Goal: Task Accomplishment & Management: Manage account settings

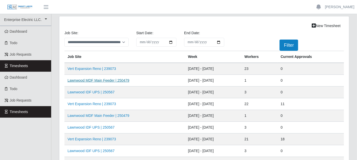
click at [118, 80] on link "Lawnwood MDF Main Feeder | 250479" at bounding box center [99, 81] width 62 height 4
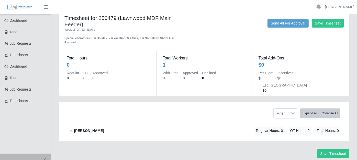
scroll to position [17, 0]
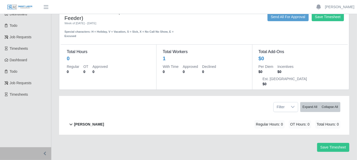
click at [71, 122] on icon at bounding box center [71, 125] width 6 height 6
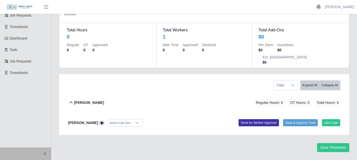
scroll to position [39, 0]
click at [325, 119] on button "Add Code" at bounding box center [331, 122] width 19 height 7
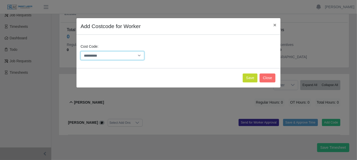
click at [140, 56] on select "**********" at bounding box center [113, 55] width 64 height 9
select select "**********"
click at [81, 51] on select "**********" at bounding box center [113, 55] width 64 height 9
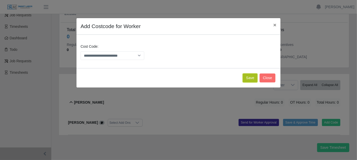
click at [248, 76] on button "Save" at bounding box center [250, 78] width 15 height 9
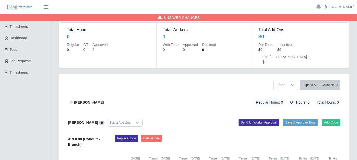
scroll to position [98, 0]
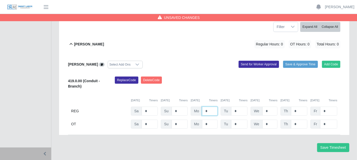
click at [209, 107] on input "*" at bounding box center [210, 111] width 16 height 9
type input "*"
click at [329, 144] on button "Save Timesheet" at bounding box center [333, 148] width 32 height 9
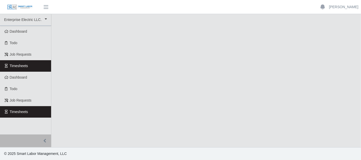
select select "***"
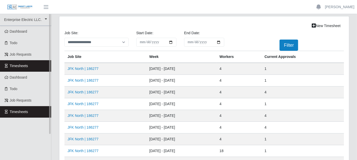
click at [35, 66] on link "Timesheets" at bounding box center [25, 66] width 51 height 12
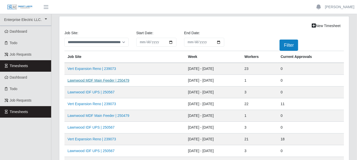
click at [97, 82] on link "Lawnwood MDF Main Feeder | 250479" at bounding box center [99, 81] width 62 height 4
click at [87, 68] on link "Vert Expansion Reno | 239073" at bounding box center [92, 69] width 49 height 4
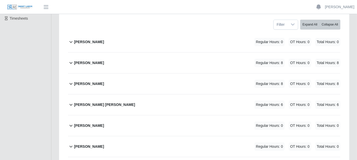
scroll to position [85, 0]
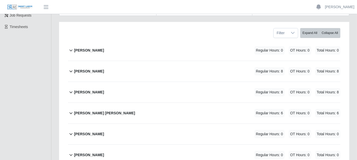
click at [71, 47] on icon at bounding box center [71, 50] width 6 height 6
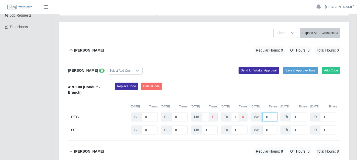
click at [269, 113] on input "*" at bounding box center [269, 117] width 15 height 9
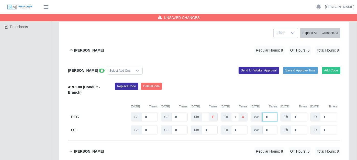
type input "*"
click at [304, 113] on input "*" at bounding box center [299, 117] width 16 height 9
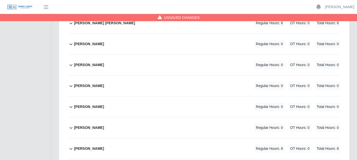
scroll to position [284, 0]
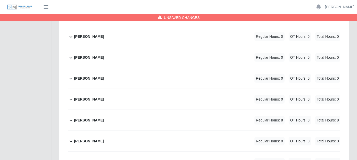
click at [71, 120] on icon at bounding box center [71, 121] width 3 height 2
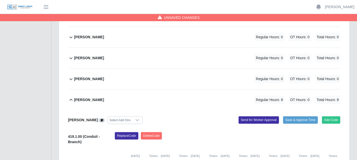
scroll to position [313, 0]
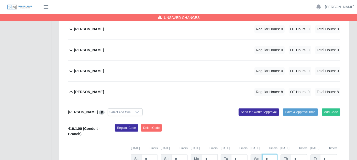
click at [270, 155] on input "*" at bounding box center [269, 159] width 15 height 9
type input "*"
click at [300, 155] on input "*" at bounding box center [299, 159] width 16 height 9
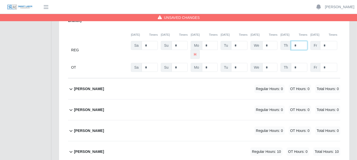
scroll to position [455, 0]
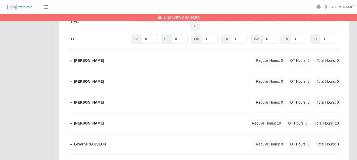
click at [71, 121] on icon at bounding box center [71, 124] width 6 height 6
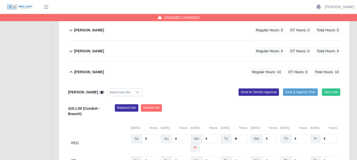
scroll to position [512, 0]
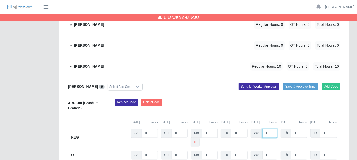
click at [269, 129] on input "*" at bounding box center [269, 133] width 15 height 9
type input "**"
click at [217, 129] on input "*" at bounding box center [210, 133] width 16 height 9
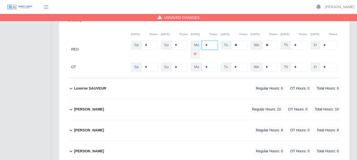
scroll to position [625, 0]
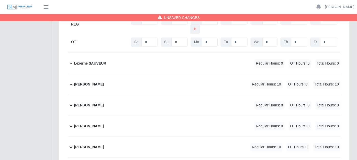
click at [71, 81] on icon at bounding box center [71, 84] width 6 height 6
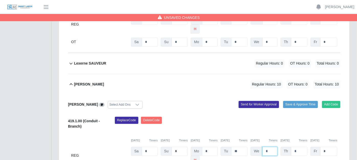
click at [268, 147] on input "*" at bounding box center [269, 151] width 15 height 9
type input "**"
click at [298, 147] on input "*" at bounding box center [299, 151] width 16 height 9
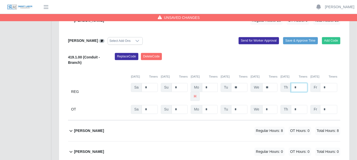
scroll to position [710, 0]
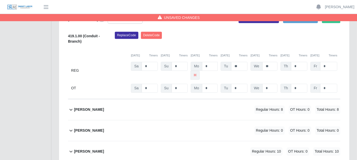
click at [71, 128] on icon at bounding box center [71, 131] width 6 height 6
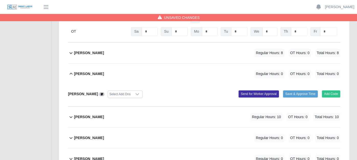
scroll to position [767, 0]
click at [335, 90] on button "Add Code" at bounding box center [331, 93] width 19 height 7
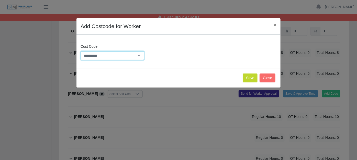
click at [140, 55] on select "**********" at bounding box center [113, 55] width 64 height 9
select select "**********"
click at [81, 51] on select "**********" at bounding box center [113, 55] width 64 height 9
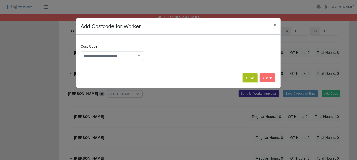
click at [251, 76] on button "Save" at bounding box center [250, 78] width 15 height 9
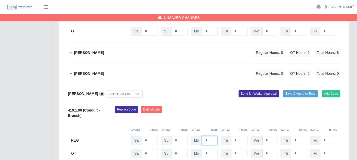
click at [213, 136] on input "*" at bounding box center [210, 140] width 16 height 9
type input "*"
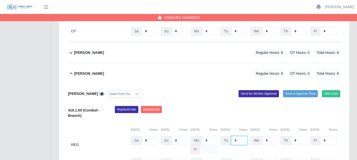
type input "*"
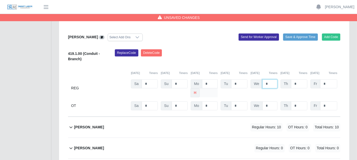
scroll to position [853, 0]
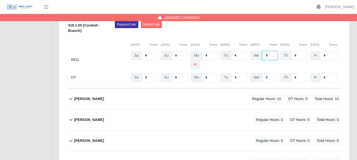
type input "*"
click at [72, 96] on icon at bounding box center [71, 99] width 6 height 6
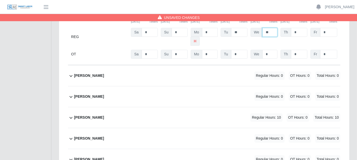
scroll to position [995, 0]
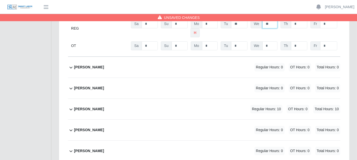
type input "**"
click at [71, 106] on icon at bounding box center [71, 109] width 6 height 6
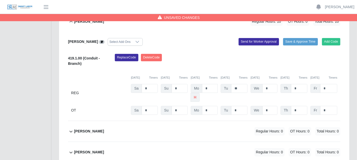
scroll to position [1084, 0]
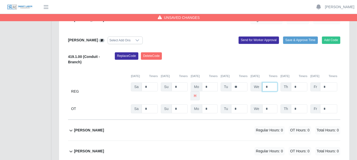
click at [271, 83] on input "*" at bounding box center [269, 87] width 15 height 9
type input "**"
click at [298, 83] on input "*" at bounding box center [299, 87] width 16 height 9
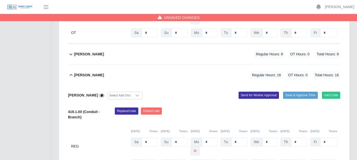
scroll to position [737, 0]
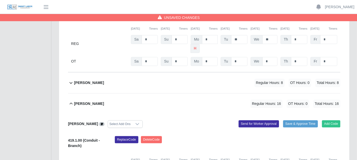
click at [70, 80] on icon at bounding box center [71, 83] width 6 height 6
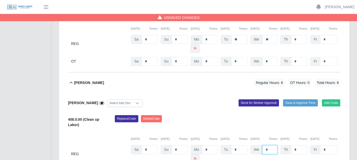
click at [270, 146] on input "*" at bounding box center [269, 150] width 15 height 9
type input "*"
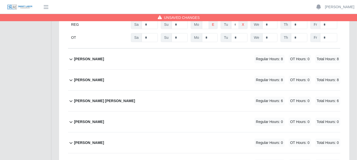
scroll to position [169, 0]
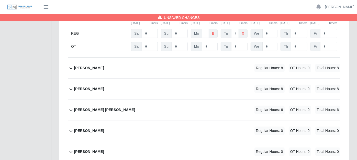
click at [71, 107] on icon at bounding box center [71, 110] width 6 height 6
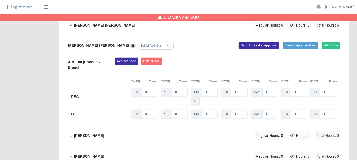
scroll to position [254, 0]
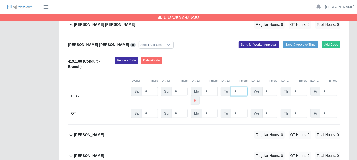
click at [240, 87] on input "*" at bounding box center [239, 91] width 16 height 9
type input "*"
click at [298, 87] on input "*" at bounding box center [299, 91] width 16 height 9
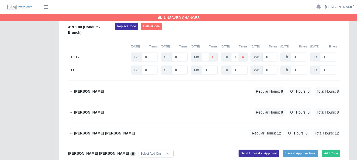
scroll to position [140, 0]
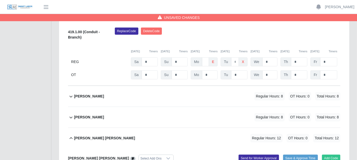
click at [71, 96] on icon at bounding box center [71, 97] width 3 height 2
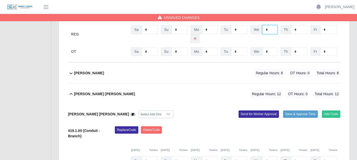
scroll to position [283, 0]
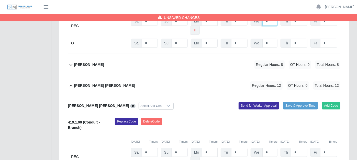
type input "*"
click at [71, 62] on icon at bounding box center [71, 65] width 6 height 6
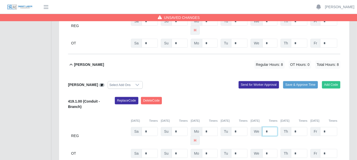
click at [271, 127] on input "*" at bounding box center [269, 131] width 15 height 9
type input "*"
click at [297, 127] on input "*" at bounding box center [299, 131] width 16 height 9
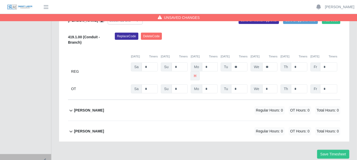
scroll to position [1463, 0]
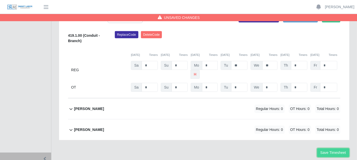
click at [331, 149] on button "Save Timesheet" at bounding box center [333, 153] width 32 height 9
